Goal: Find specific page/section: Find specific page/section

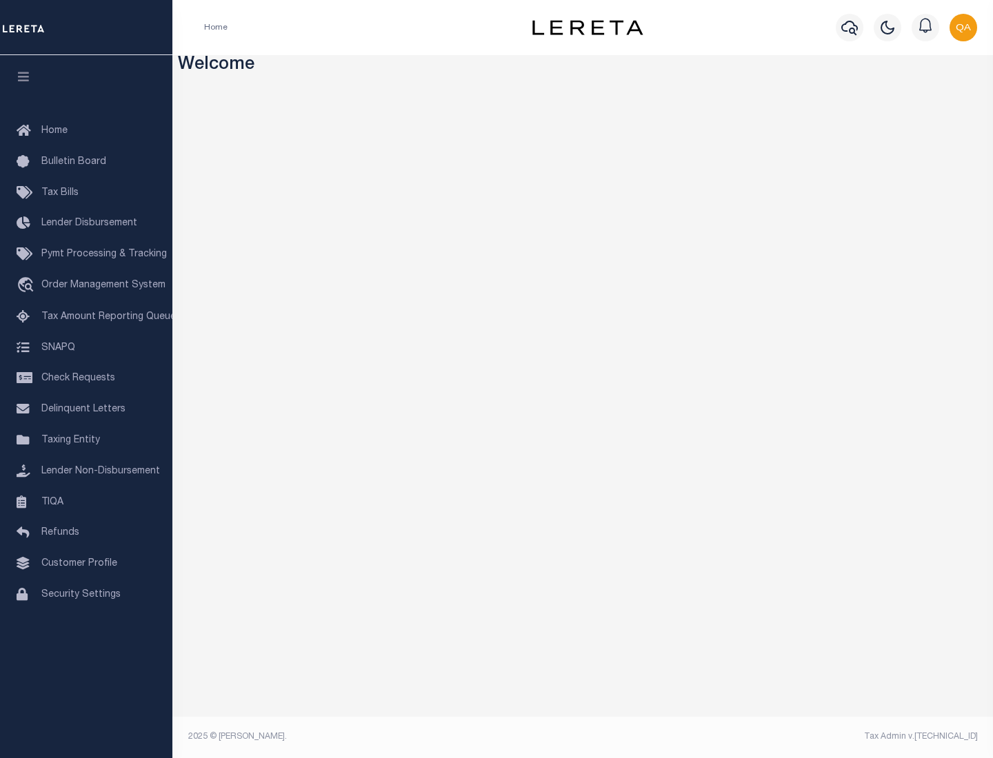
click at [86, 502] on link "TIQA" at bounding box center [86, 502] width 172 height 31
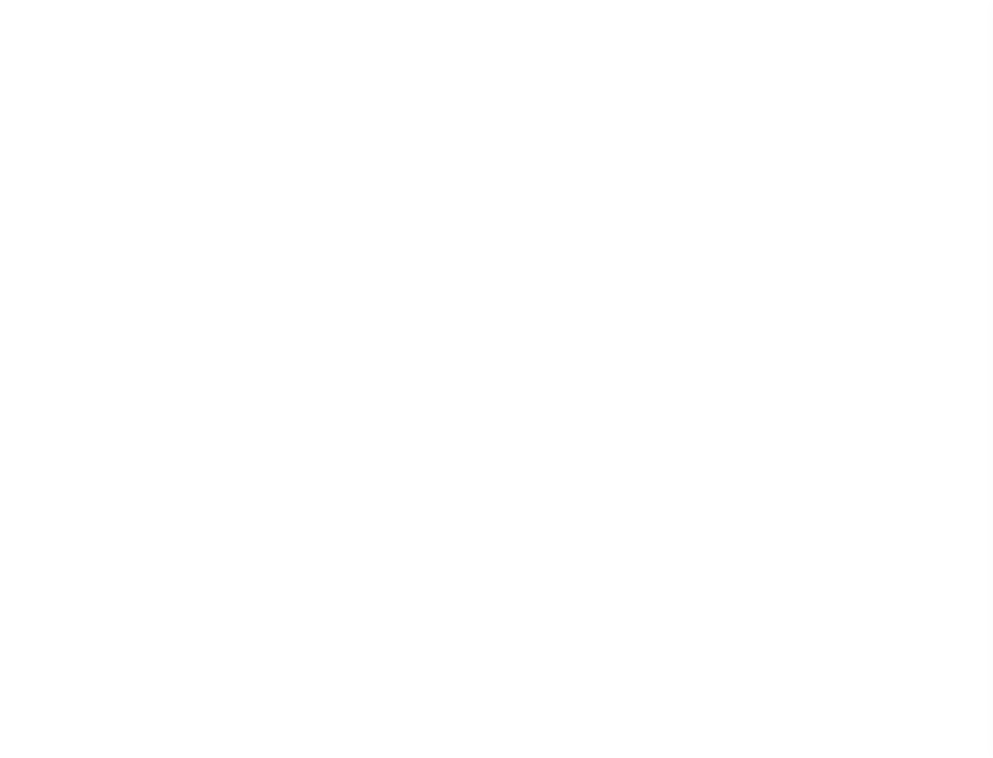
select select "200"
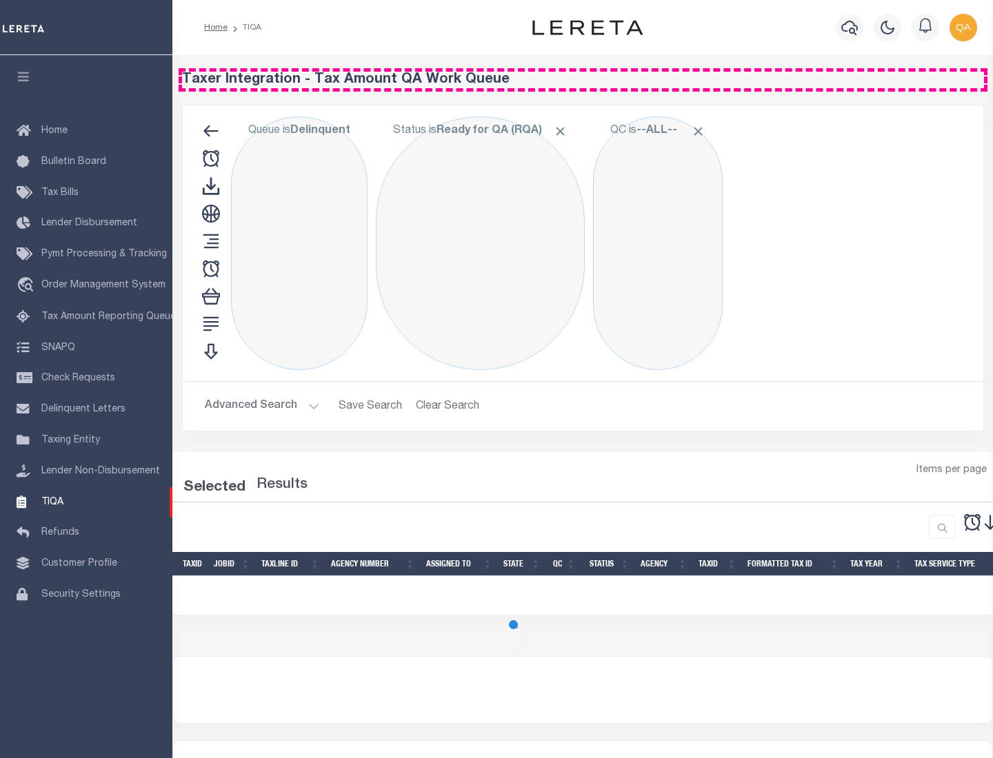
select select "200"
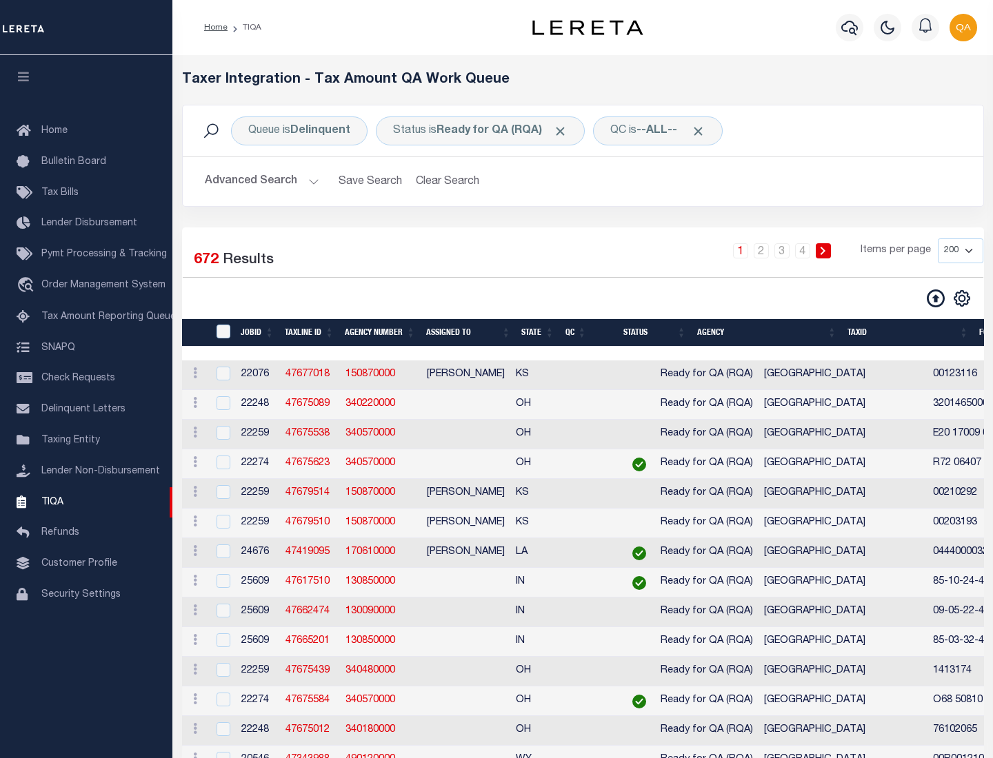
click at [564, 131] on span "Click to Remove" at bounding box center [560, 131] width 14 height 14
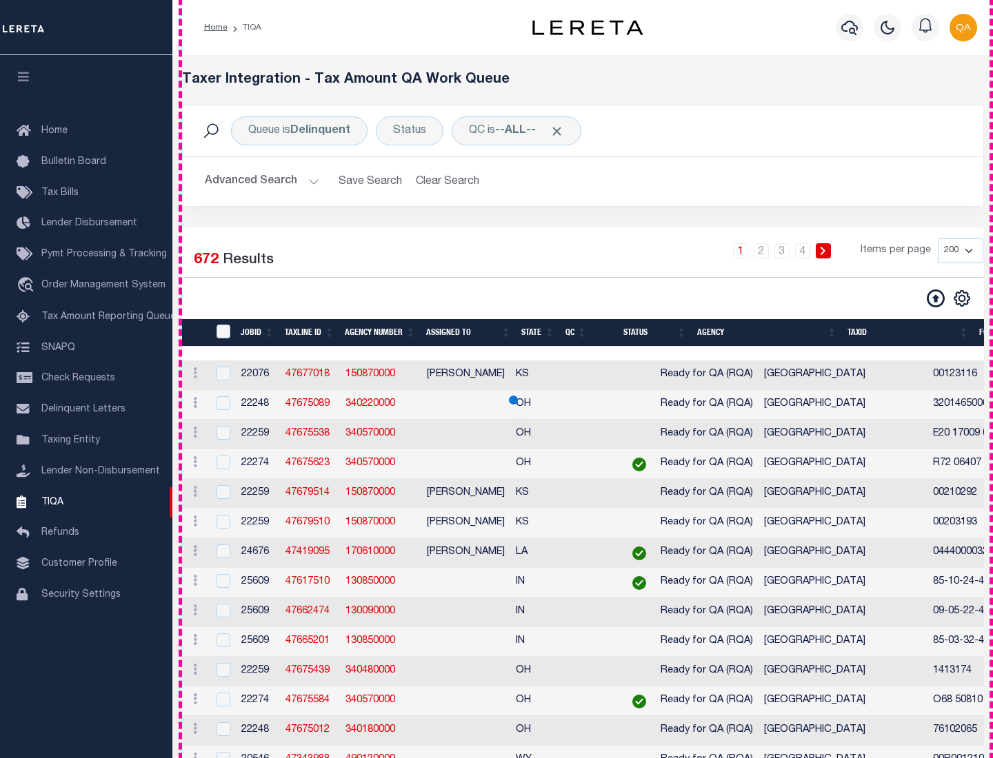
scroll to position [2945, 0]
